Goal: Transaction & Acquisition: Purchase product/service

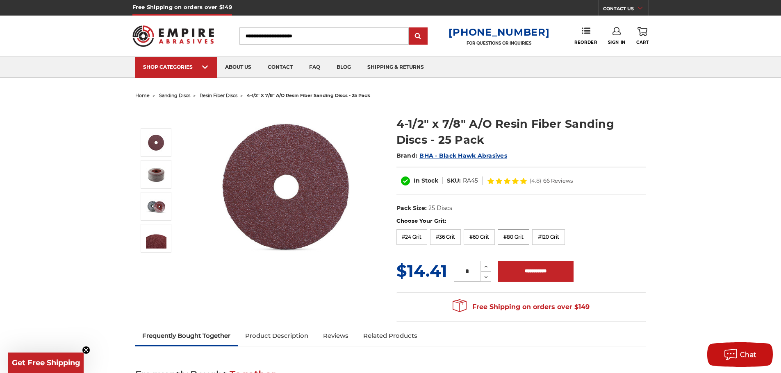
click at [506, 233] on label "#80 Grit" at bounding box center [513, 237] width 32 height 16
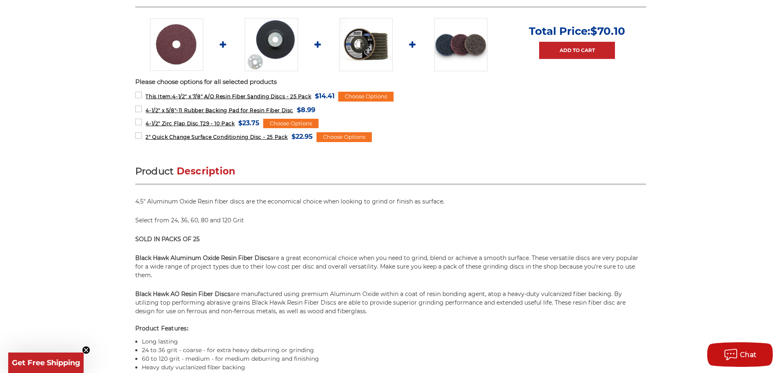
scroll to position [410, 0]
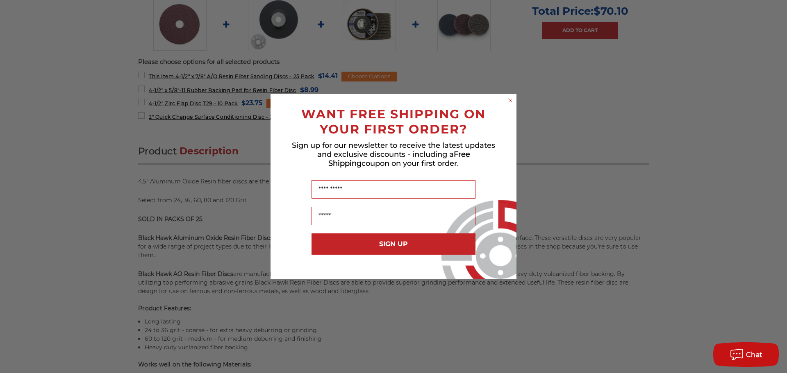
click at [504, 99] on form "WANT FREE SHIPPING ON YOUR FIRST ORDER? Sign up for our newsletter to receive t…" at bounding box center [393, 186] width 246 height 185
click at [510, 99] on circle "Close dialog" at bounding box center [511, 100] width 8 height 8
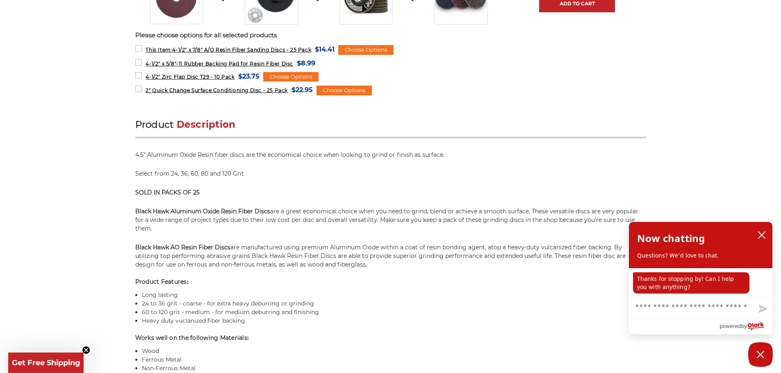
scroll to position [451, 0]
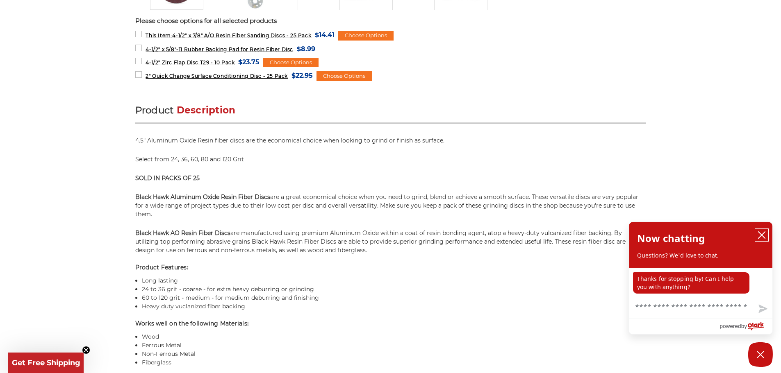
click at [758, 231] on button "close chatbox" at bounding box center [761, 235] width 13 height 12
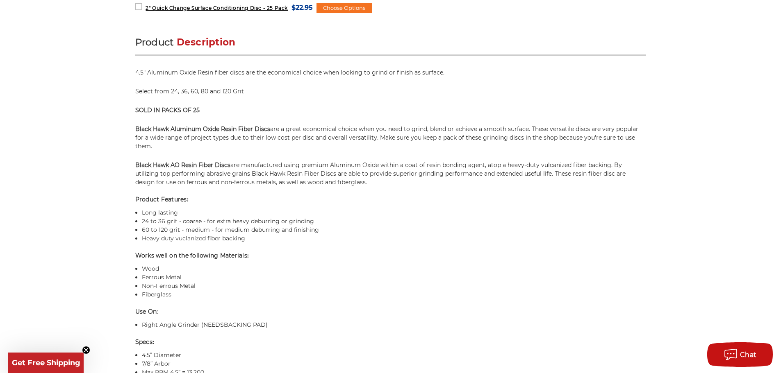
scroll to position [410, 0]
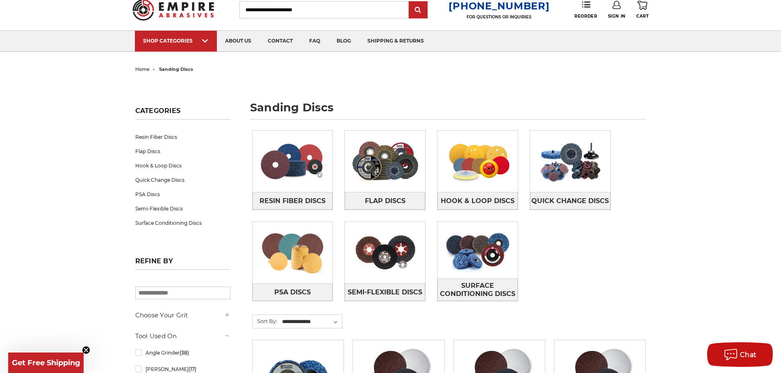
scroll to position [41, 0]
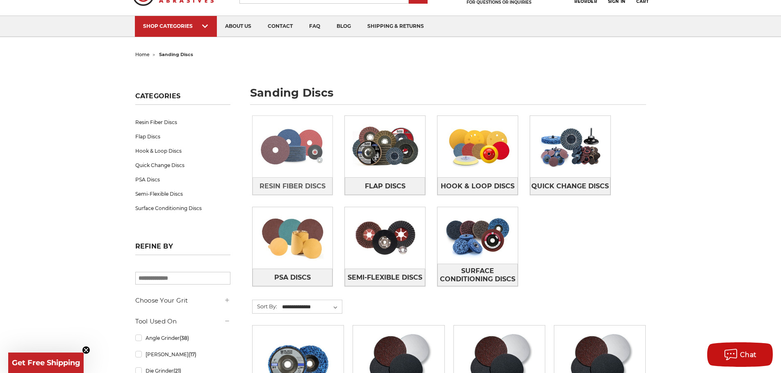
click at [295, 153] on img at bounding box center [292, 146] width 80 height 57
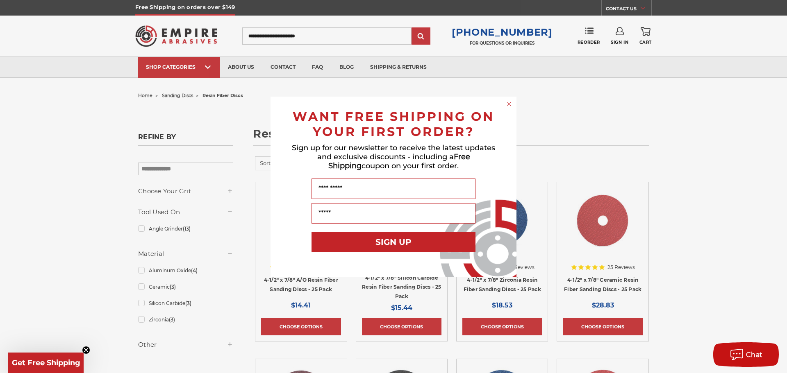
click at [507, 103] on circle "Close dialog" at bounding box center [509, 104] width 8 height 8
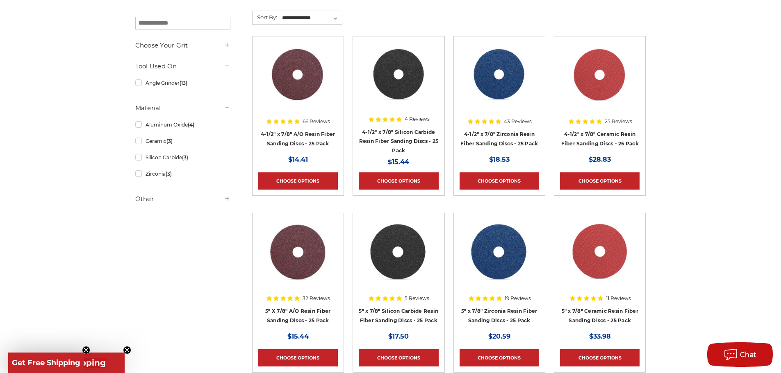
scroll to position [164, 0]
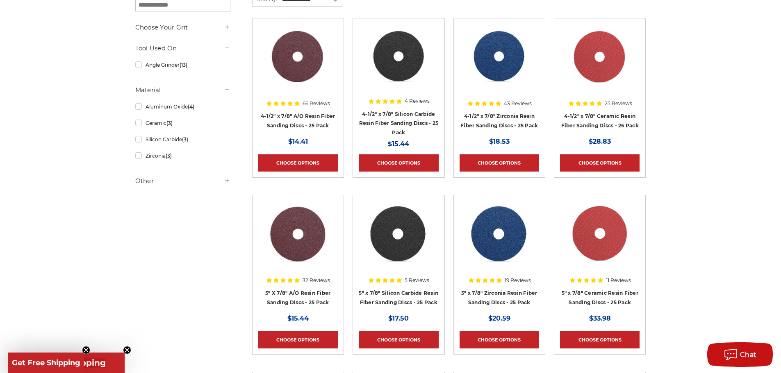
click at [315, 72] on img at bounding box center [298, 57] width 67 height 66
